Goal: Use online tool/utility: Utilize a website feature to perform a specific function

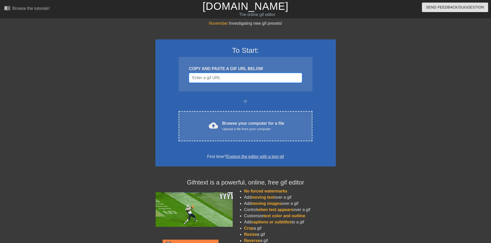
click at [251, 78] on input "Username" at bounding box center [245, 78] width 113 height 10
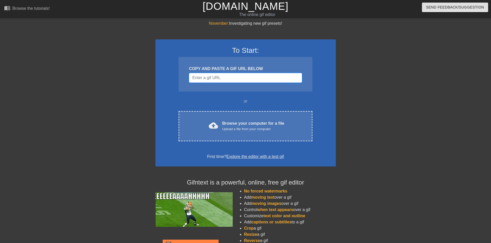
paste input "[URL][DOMAIN_NAME]"
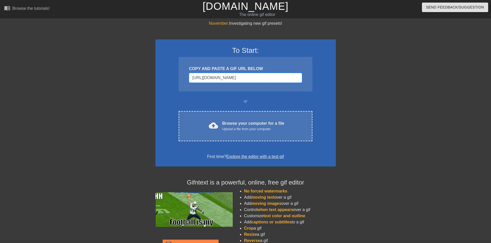
scroll to position [0, 940]
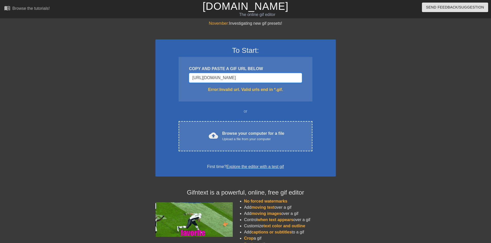
type input "[URL][DOMAIN_NAME]"
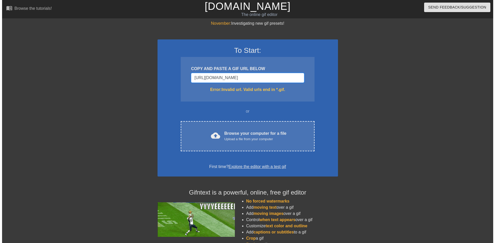
scroll to position [0, 0]
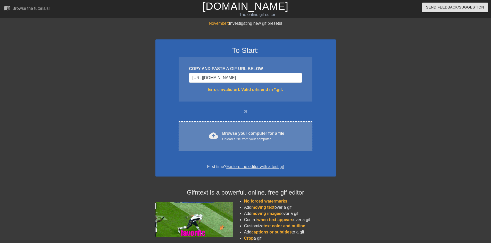
click at [236, 134] on div "Browse your computer for a file Upload a file from your computer" at bounding box center [253, 135] width 62 height 11
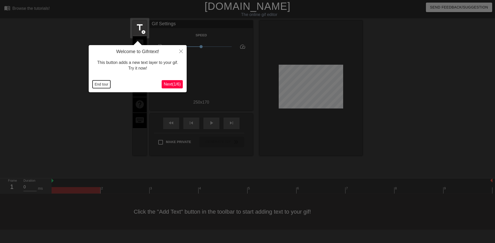
click at [98, 81] on button "End tour" at bounding box center [102, 84] width 18 height 8
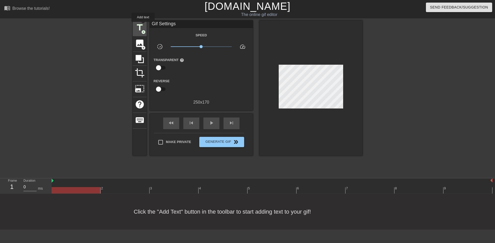
click at [143, 26] on span "title" at bounding box center [140, 28] width 10 height 10
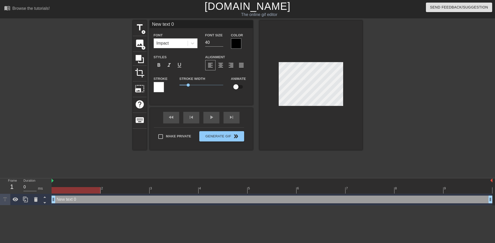
click at [181, 24] on input "New text 0" at bounding box center [201, 24] width 103 height 8
type input "N"
type input "Abandonment Complex ACTIVATE"
click at [211, 39] on input "40" at bounding box center [214, 42] width 18 height 8
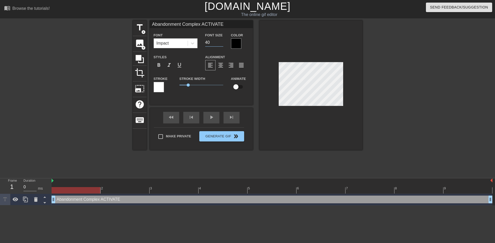
click at [211, 39] on input "40" at bounding box center [214, 42] width 18 height 8
type input "2"
type input "18"
click at [237, 44] on div at bounding box center [236, 43] width 10 height 10
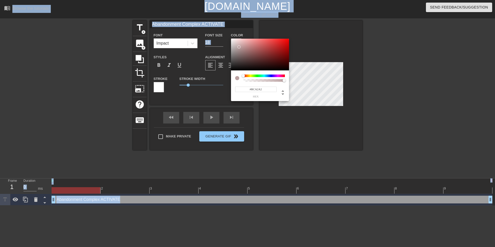
click at [237, 44] on div at bounding box center [260, 55] width 58 height 32
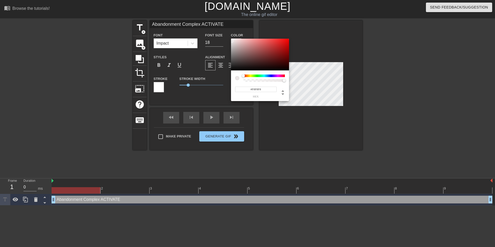
type input "#FFFFFF"
drag, startPoint x: 236, startPoint y: 47, endPoint x: 228, endPoint y: 38, distance: 11.6
click at [228, 38] on div "#FFFFFF hex" at bounding box center [247, 123] width 495 height 247
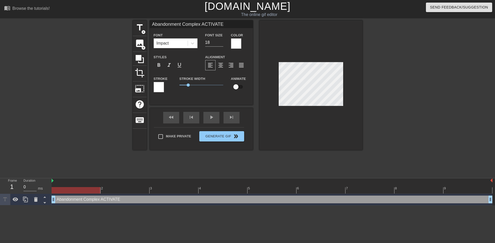
click at [159, 86] on div at bounding box center [159, 87] width 10 height 10
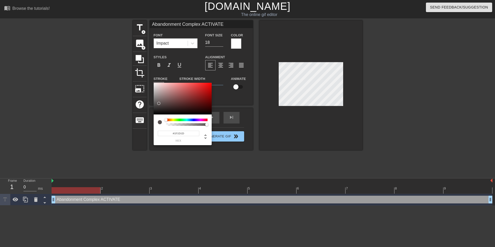
type input "#000000"
drag, startPoint x: 160, startPoint y: 93, endPoint x: 156, endPoint y: 119, distance: 26.4
click at [156, 119] on div "#000000 hex" at bounding box center [183, 114] width 58 height 63
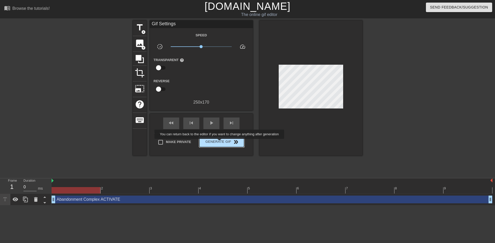
click at [223, 143] on span "Generate Gif double_arrow" at bounding box center [221, 142] width 40 height 6
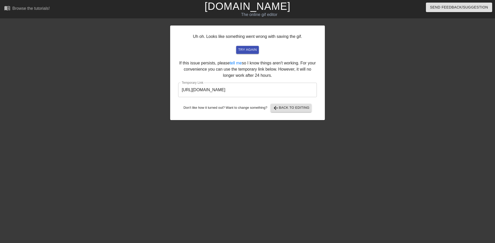
click at [296, 90] on input "[URL][DOMAIN_NAME]" at bounding box center [247, 90] width 139 height 14
